Goal: Information Seeking & Learning: Check status

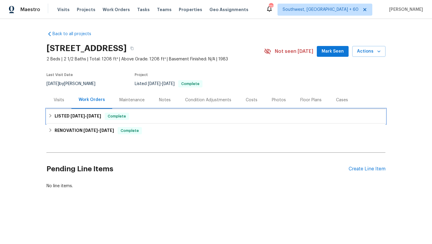
click at [81, 116] on span "[DATE]" at bounding box center [77, 116] width 14 height 4
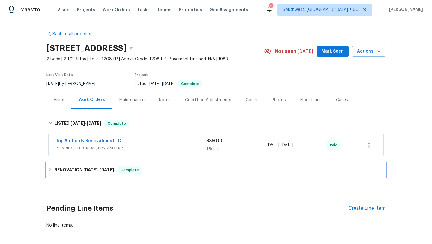
click at [81, 172] on h6 "RENOVATION [DATE] - [DATE]" at bounding box center [84, 169] width 59 height 7
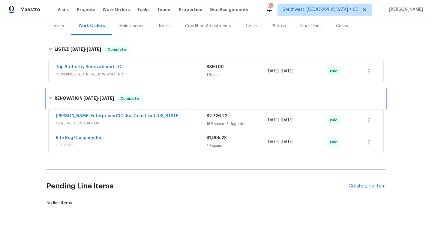
scroll to position [75, 0]
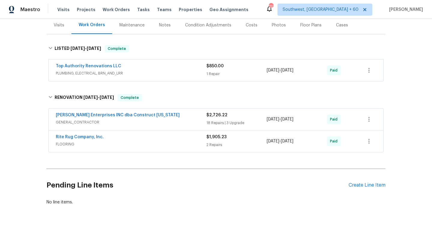
click at [217, 122] on div "18 Repairs | 3 Upgrade" at bounding box center [236, 123] width 60 height 6
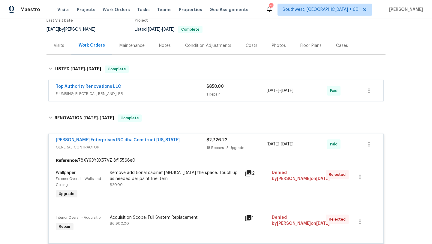
scroll to position [46, 0]
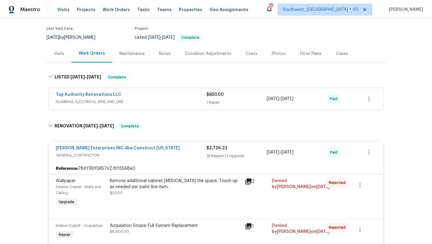
click at [56, 53] on div "Visits" at bounding box center [59, 54] width 10 height 6
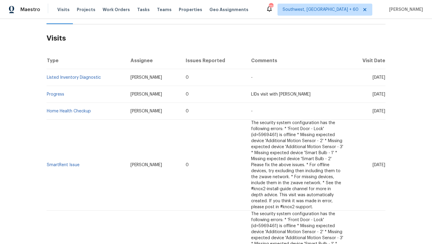
scroll to position [90, 0]
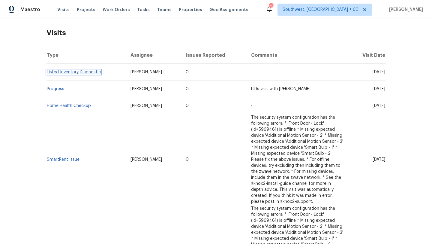
click at [82, 72] on link "Listed Inventory Diagnostic" at bounding box center [74, 72] width 54 height 4
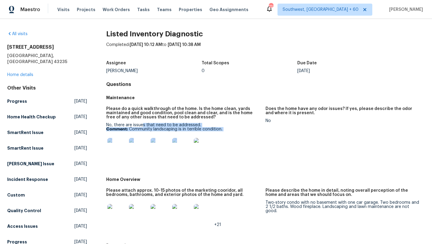
drag, startPoint x: 141, startPoint y: 124, endPoint x: 230, endPoint y: 132, distance: 88.9
click at [230, 132] on div "No, there are issues that need to be addressed. Comment: Community landscaping …" at bounding box center [183, 142] width 154 height 38
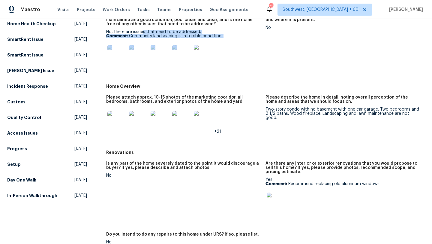
scroll to position [83, 0]
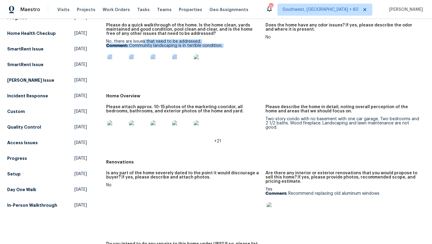
click at [180, 45] on p "Comment: Community landscaping is in terrible condition." at bounding box center [183, 45] width 154 height 4
click at [177, 64] on img at bounding box center [181, 63] width 19 height 19
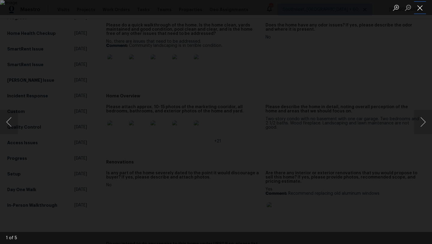
click at [417, 6] on button "Close lightbox" at bounding box center [420, 7] width 12 height 10
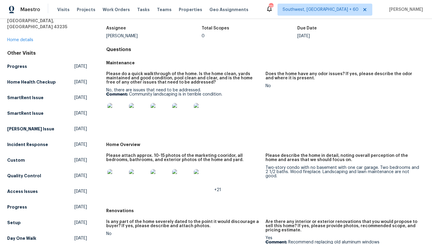
scroll to position [0, 0]
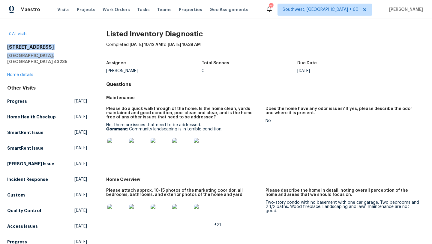
drag, startPoint x: 7, startPoint y: 46, endPoint x: 60, endPoint y: 56, distance: 53.9
click at [60, 56] on div "[STREET_ADDRESS]" at bounding box center [47, 54] width 80 height 20
copy div "[STREET_ADDRESS]"
